Goal: Communication & Community: Answer question/provide support

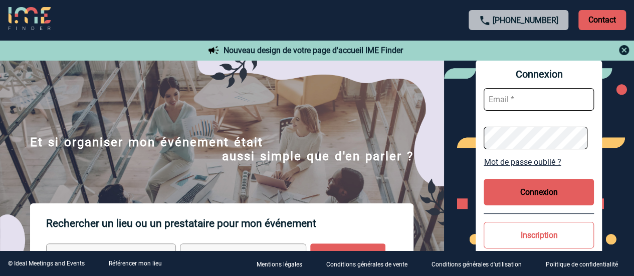
type input "sandrine.goncalves@sogeti.com"
click at [532, 190] on button "Connexion" at bounding box center [538, 192] width 110 height 27
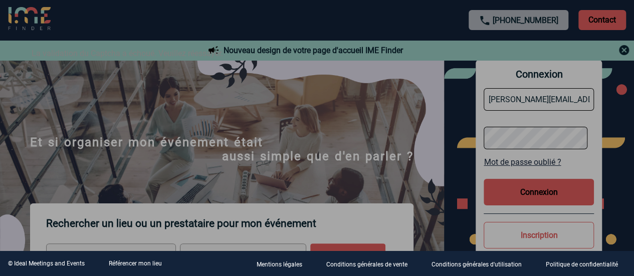
click at [340, 154] on div at bounding box center [317, 138] width 634 height 276
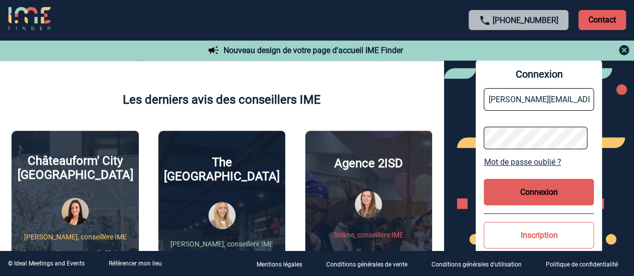
scroll to position [200, 0]
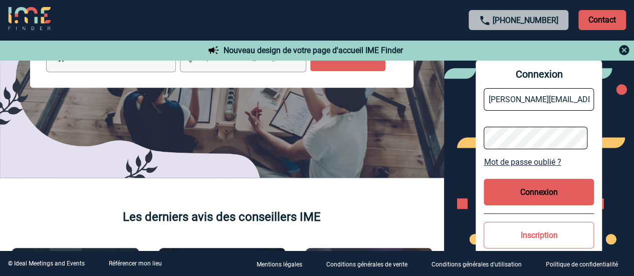
click at [525, 192] on button "Connexion" at bounding box center [538, 192] width 110 height 27
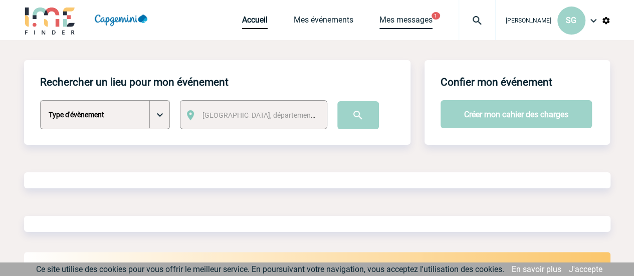
click at [411, 15] on link "Mes messages" at bounding box center [405, 22] width 53 height 14
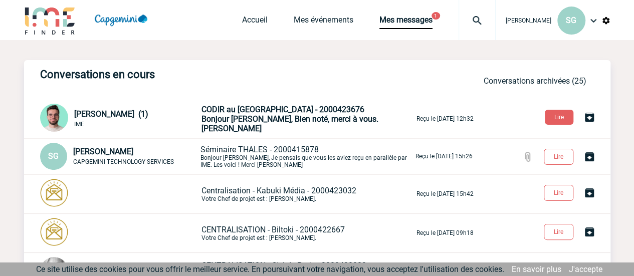
click at [282, 125] on span "Bonjour [PERSON_NAME], Bien noté, merci à vous. [PERSON_NAME]" at bounding box center [289, 123] width 177 height 19
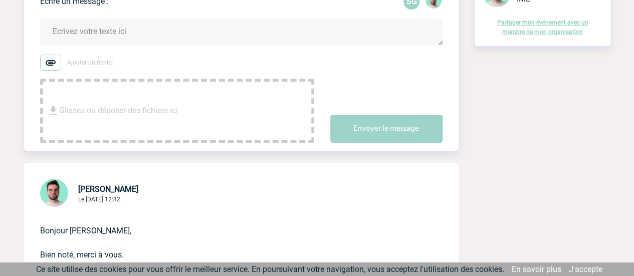
scroll to position [200, 0]
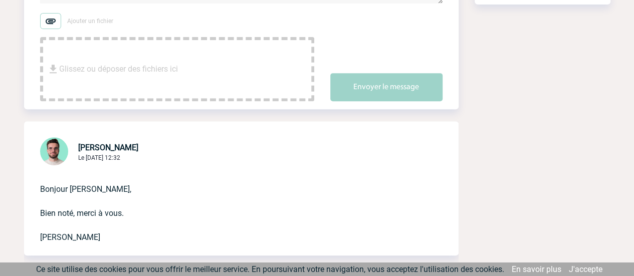
click at [48, 27] on img at bounding box center [50, 21] width 21 height 16
click at [0, 0] on input "Ajouter un fichier" at bounding box center [0, 0] width 0 height 0
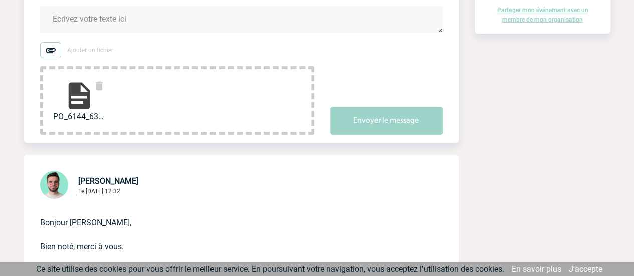
scroll to position [150, 0]
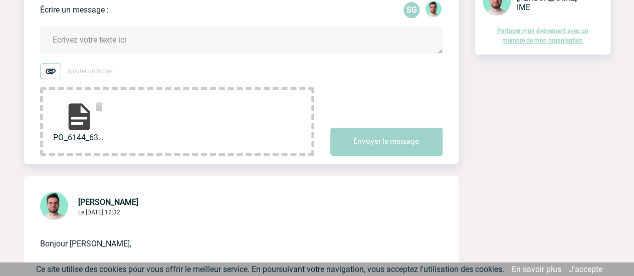
click at [117, 37] on textarea at bounding box center [241, 40] width 402 height 27
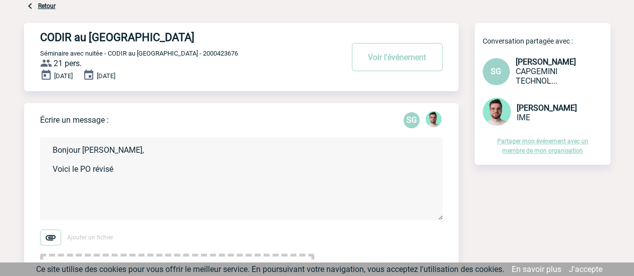
scroll to position [0, 0]
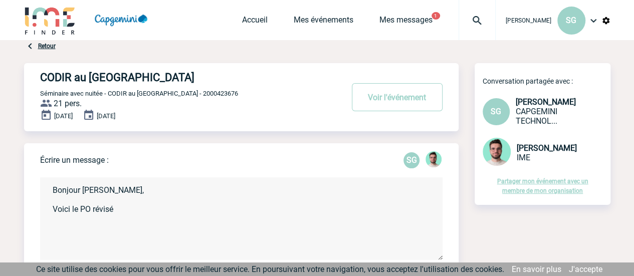
drag, startPoint x: 92, startPoint y: 211, endPoint x: 135, endPoint y: 210, distance: 43.1
click at [135, 210] on textarea "Bonjour Benjamin, Voici le PO révisé" at bounding box center [241, 218] width 402 height 83
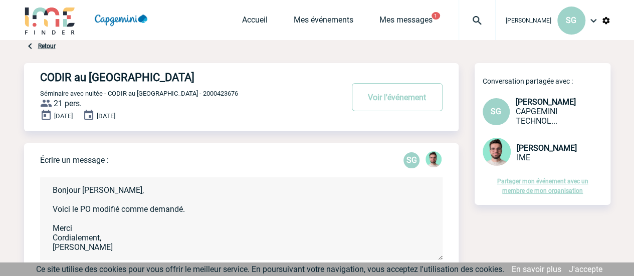
scroll to position [100, 0]
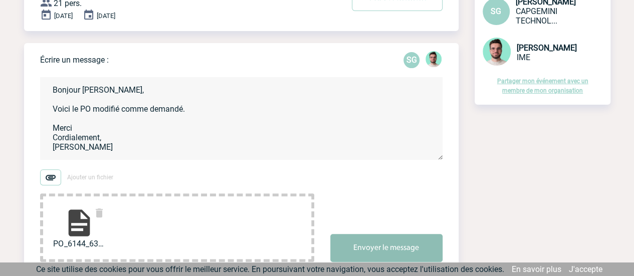
type textarea "Bonjour Benjamin, Voici le PO modifié comme demandé. Merci Cordialement, Sandri…"
click at [355, 252] on button "Envoyer le message" at bounding box center [386, 248] width 112 height 28
